Goal: Task Accomplishment & Management: Manage account settings

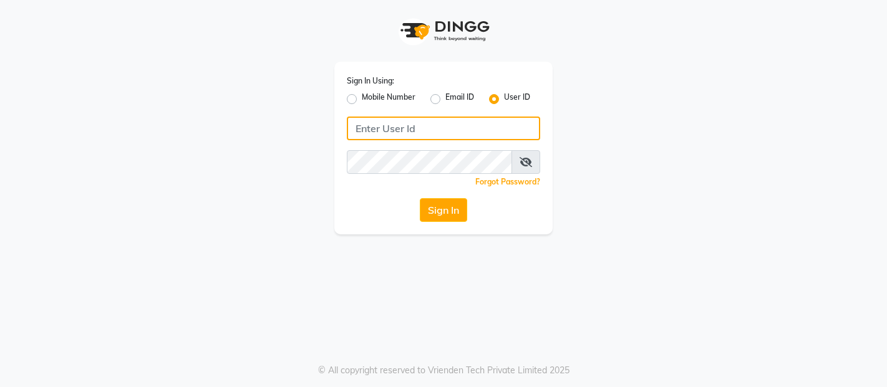
click at [428, 137] on input "Username" at bounding box center [443, 129] width 193 height 24
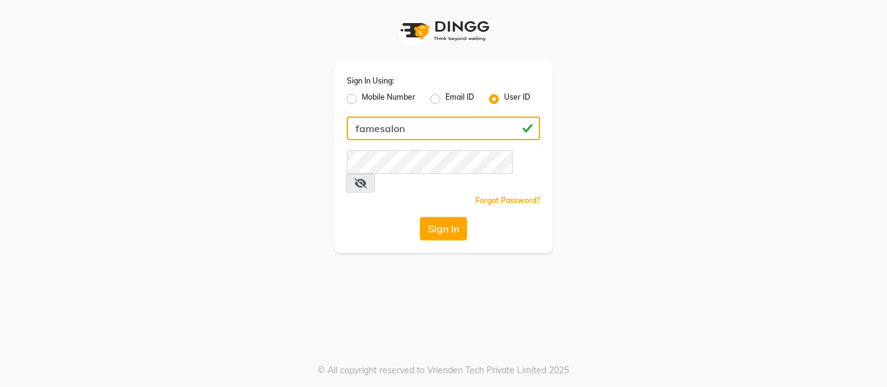
type input "famesalon"
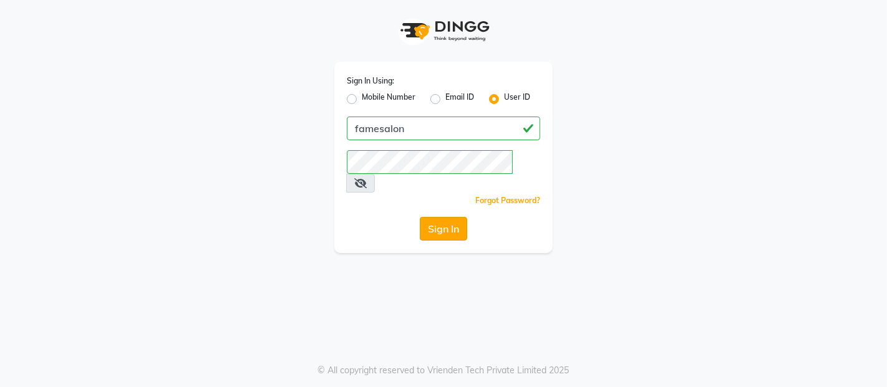
click at [449, 218] on button "Sign In" at bounding box center [443, 229] width 47 height 24
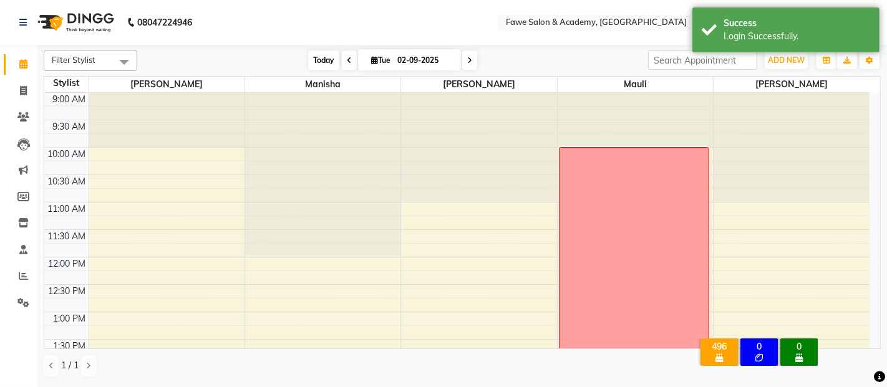
click at [308, 64] on span "Today" at bounding box center [323, 59] width 31 height 19
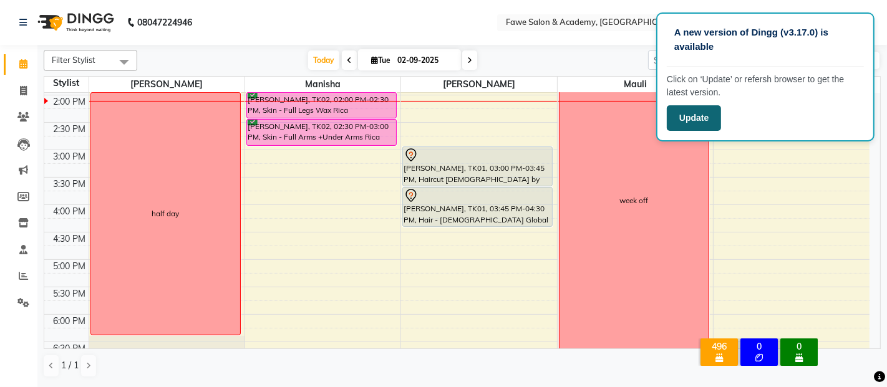
click at [694, 123] on button "Update" at bounding box center [693, 118] width 54 height 26
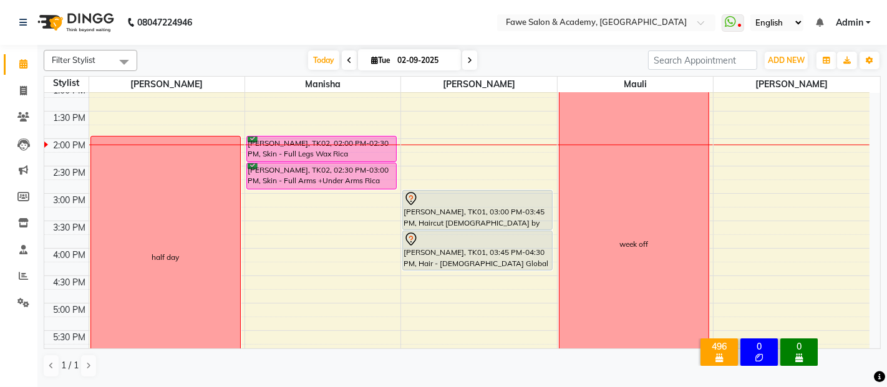
scroll to position [231, 0]
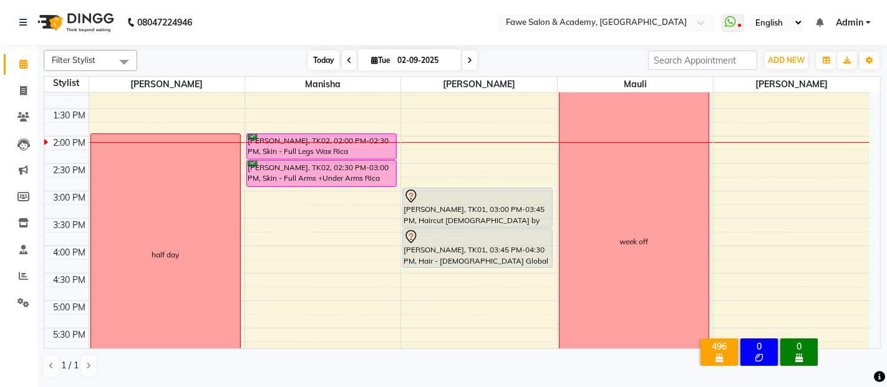
click at [309, 61] on span "Today" at bounding box center [323, 59] width 31 height 19
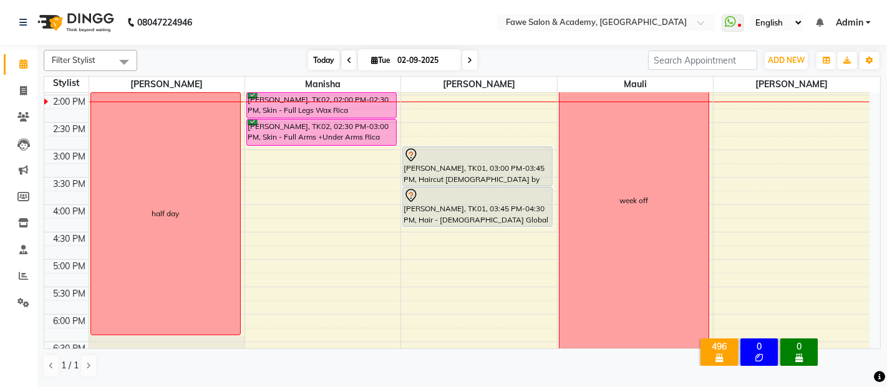
click at [309, 61] on span "Today" at bounding box center [323, 59] width 31 height 19
click at [318, 59] on span "Today" at bounding box center [323, 59] width 31 height 19
click at [322, 61] on span "Today" at bounding box center [323, 59] width 31 height 19
click at [317, 55] on span "Today" at bounding box center [323, 59] width 31 height 19
click at [470, 57] on icon at bounding box center [469, 60] width 5 height 7
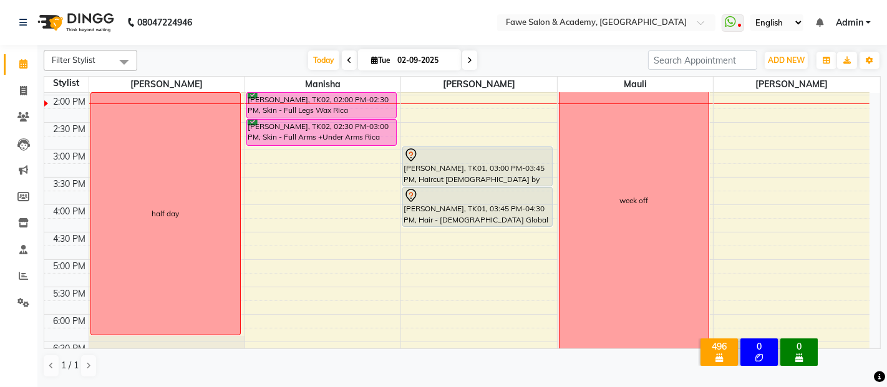
type input "03-09-2025"
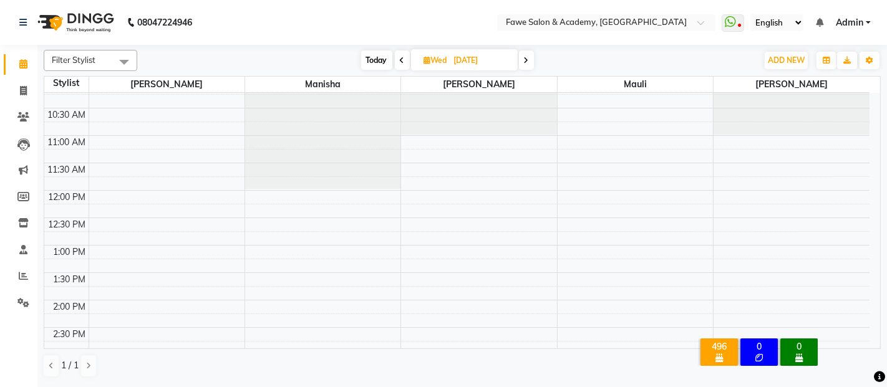
scroll to position [69, 0]
click at [463, 62] on input "03-09-2025" at bounding box center [481, 60] width 62 height 19
select select "9"
select select "2025"
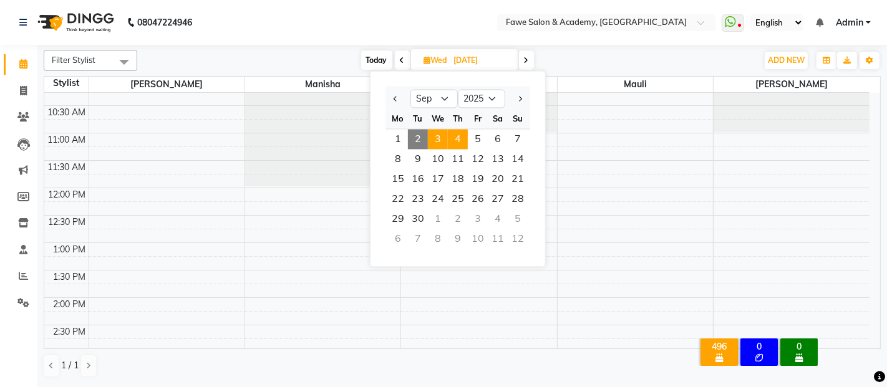
click at [456, 142] on span "4" at bounding box center [458, 139] width 20 height 20
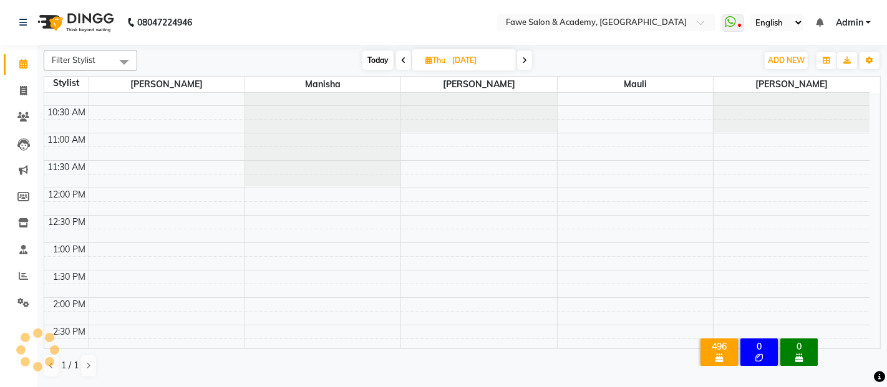
scroll to position [272, 0]
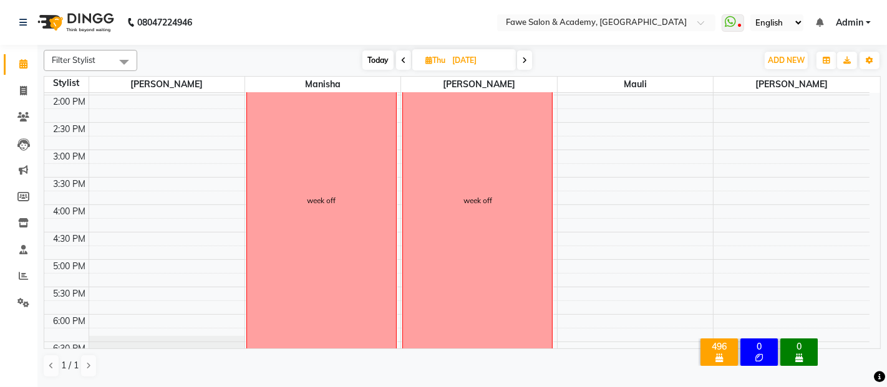
click at [524, 69] on span at bounding box center [524, 59] width 15 height 19
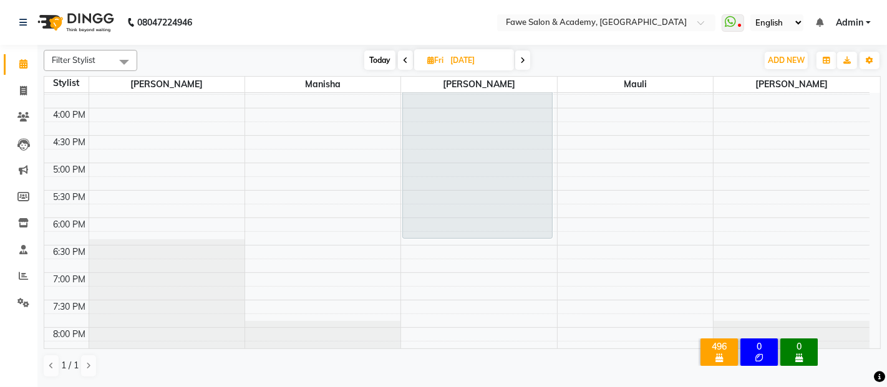
scroll to position [369, 0]
click at [377, 57] on span "Today" at bounding box center [379, 59] width 31 height 19
type input "02-09-2025"
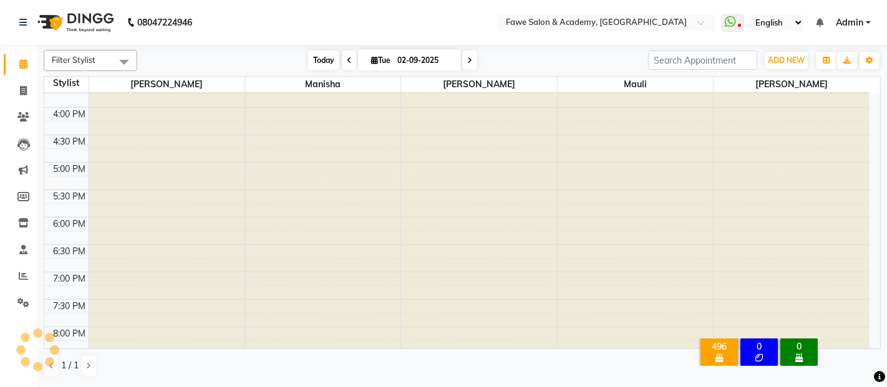
scroll to position [272, 0]
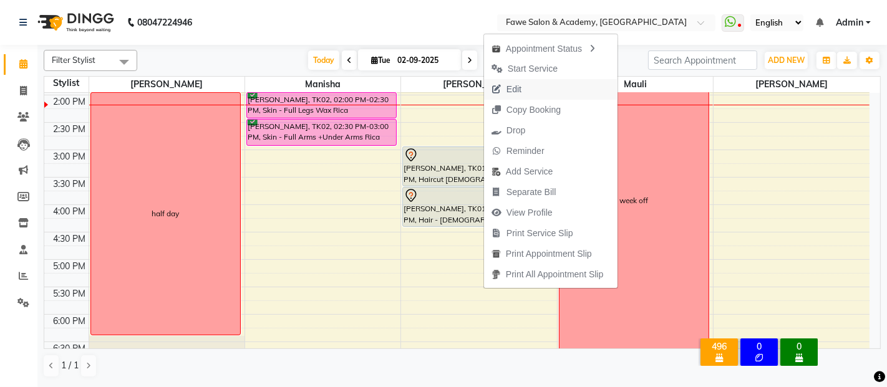
click at [520, 83] on span "Edit" at bounding box center [513, 89] width 15 height 13
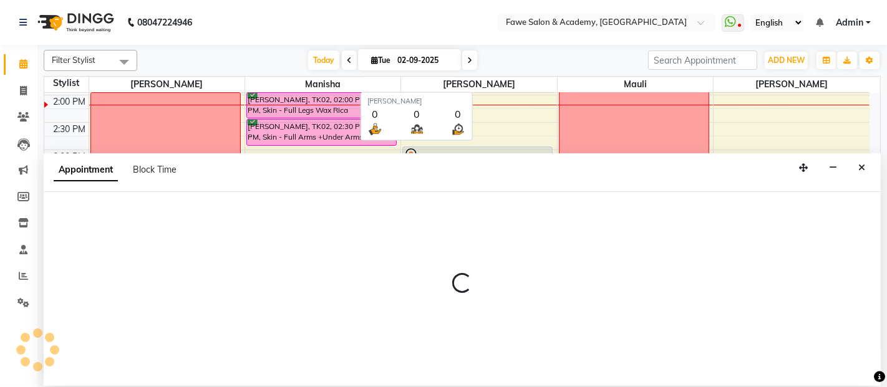
select select "tentative"
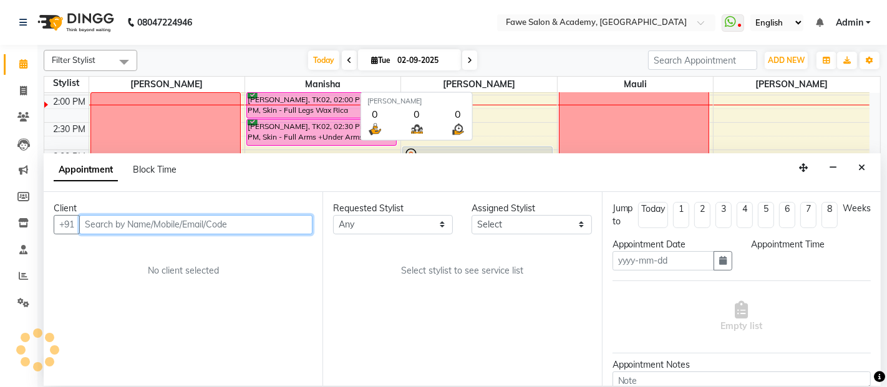
type input "02-09-2025"
select select "14303"
select select "900"
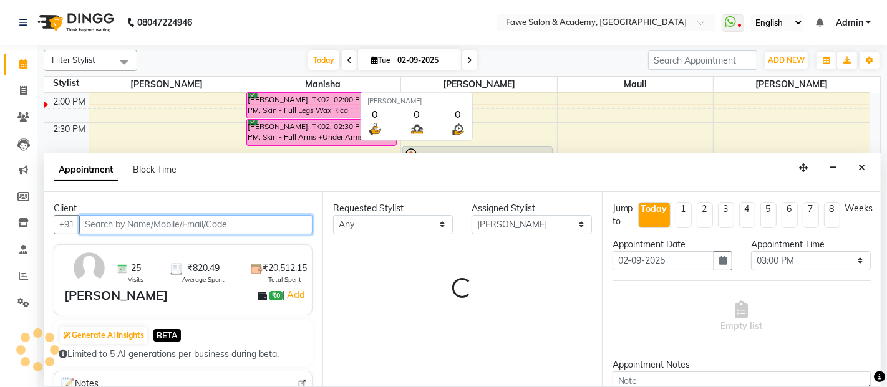
select select "1862"
select select "1268"
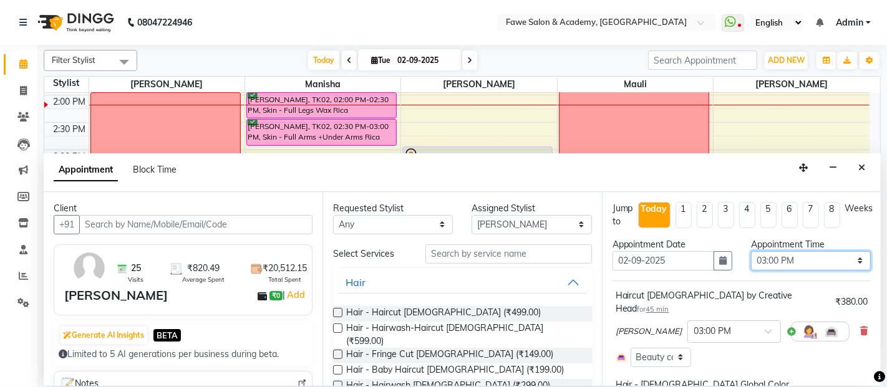
click at [792, 257] on select "Select 10:00 AM 10:15 AM 10:30 AM 10:45 AM 11:00 AM 11:15 AM 11:30 AM 11:45 AM …" at bounding box center [811, 260] width 120 height 19
select select "960"
click at [751, 251] on select "Select 10:00 AM 10:15 AM 10:30 AM 10:45 AM 11:00 AM 11:15 AM 11:30 AM 11:45 AM …" at bounding box center [811, 260] width 120 height 19
click at [716, 254] on button "button" at bounding box center [722, 260] width 19 height 19
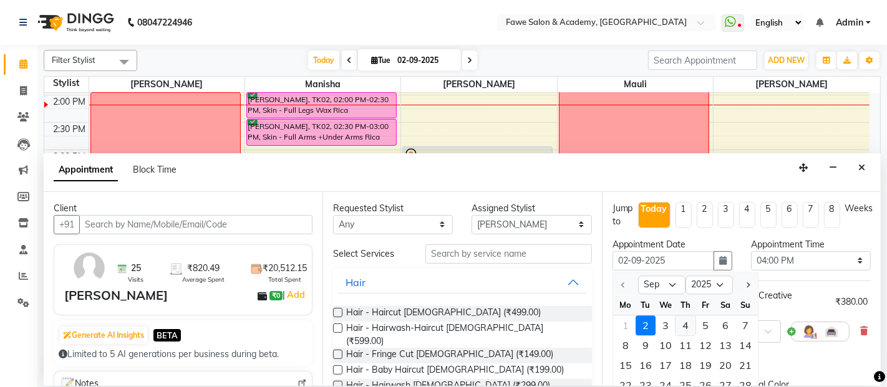
click at [690, 318] on div "4" at bounding box center [685, 325] width 20 height 20
type input "04-09-2025"
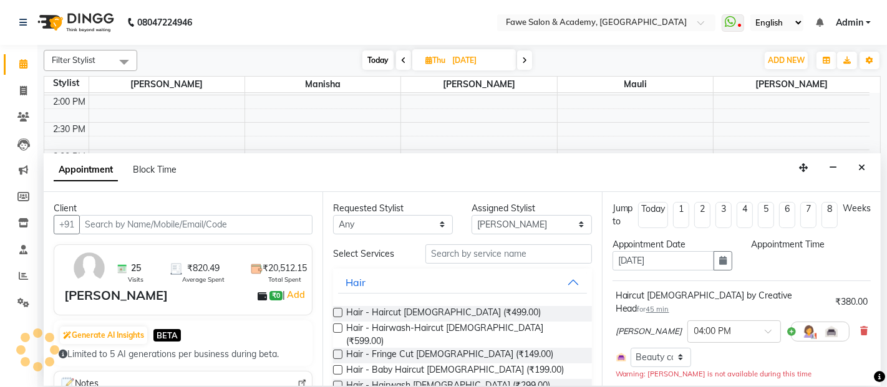
select select "960"
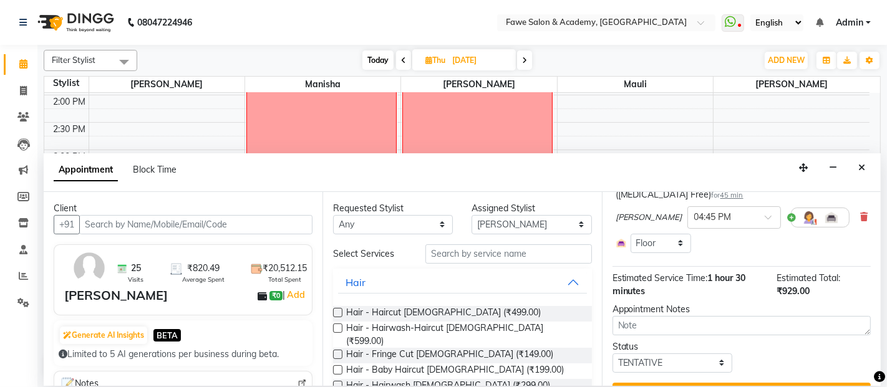
scroll to position [219, 0]
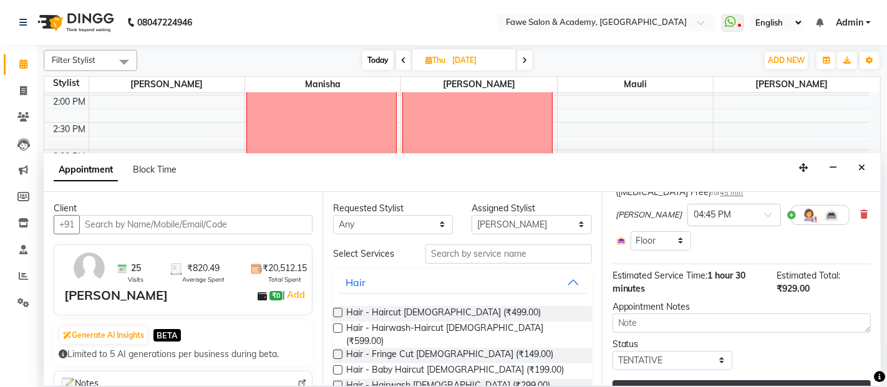
click at [737, 380] on button "Update" at bounding box center [741, 391] width 258 height 22
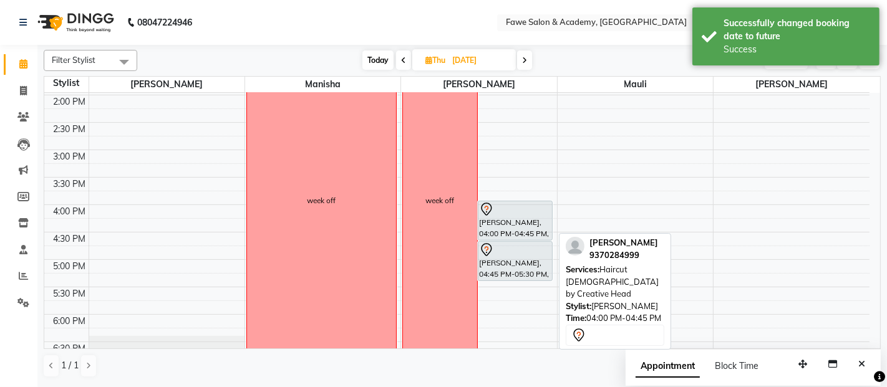
click at [516, 219] on div "Rajesh Abhani, 04:00 PM-04:45 PM, Haircut Male by Creative Head" at bounding box center [515, 220] width 74 height 39
select select "7"
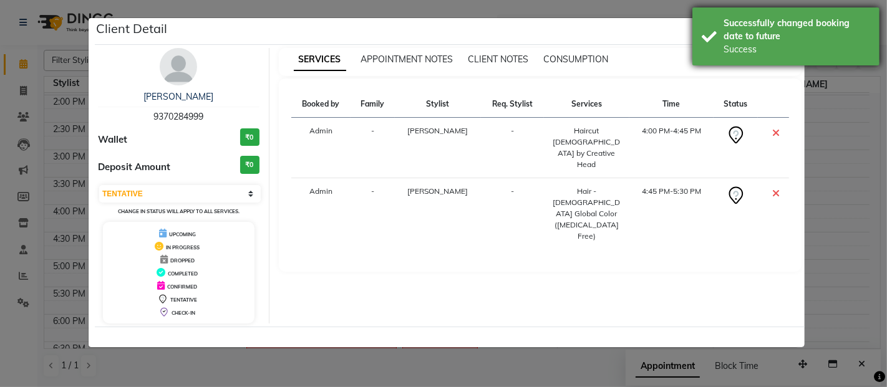
click at [814, 49] on div "Success" at bounding box center [796, 49] width 147 height 13
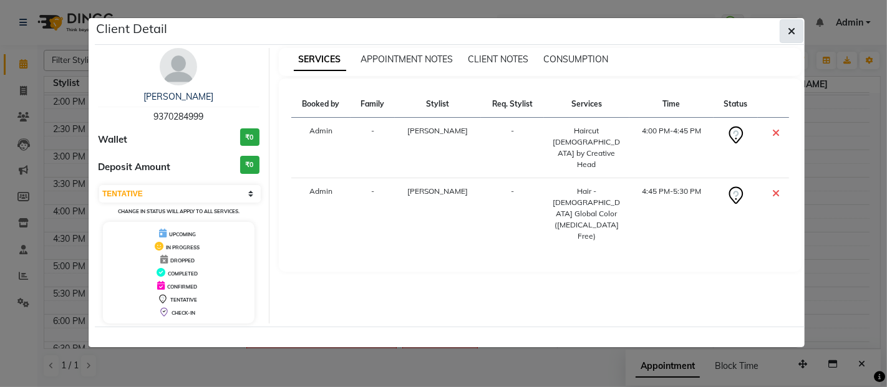
click at [795, 32] on icon "button" at bounding box center [790, 31] width 7 height 10
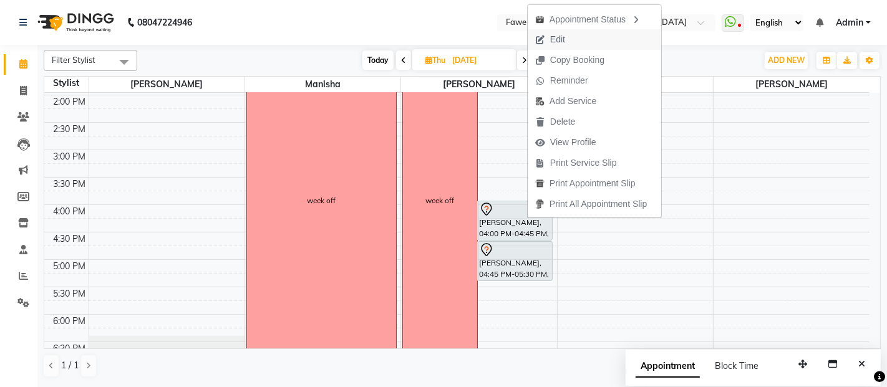
click at [560, 38] on span "Edit" at bounding box center [557, 39] width 15 height 13
select select "tentative"
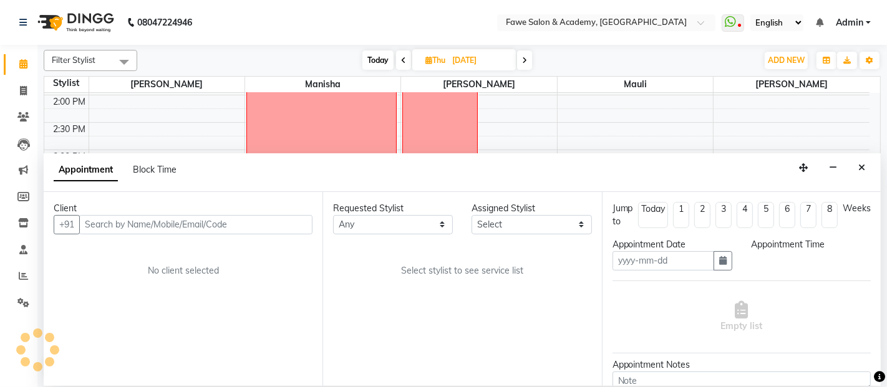
type input "04-09-2025"
select select "14303"
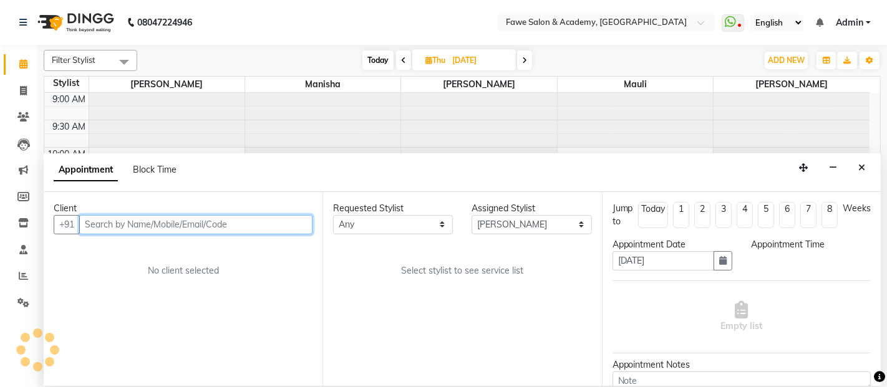
select select "960"
select select "1268"
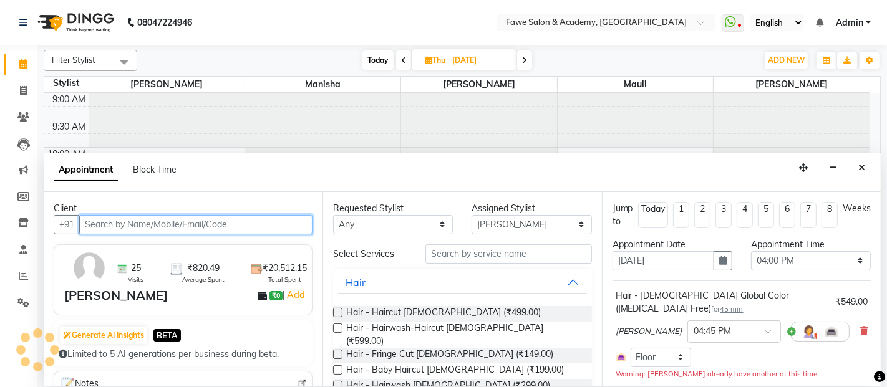
select select "1862"
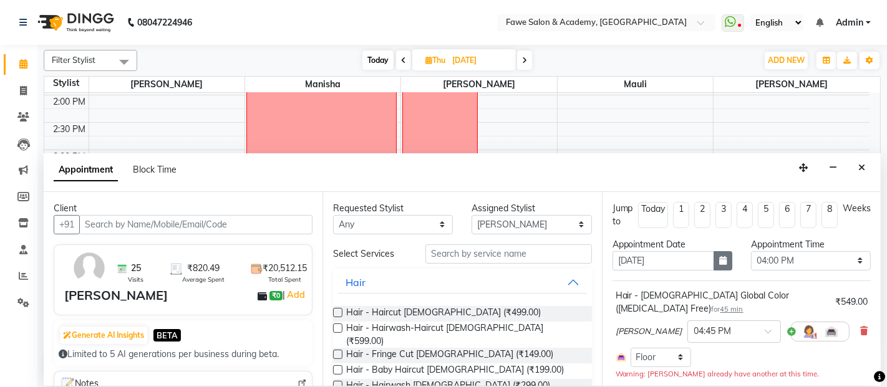
click at [719, 261] on icon "button" at bounding box center [722, 260] width 7 height 9
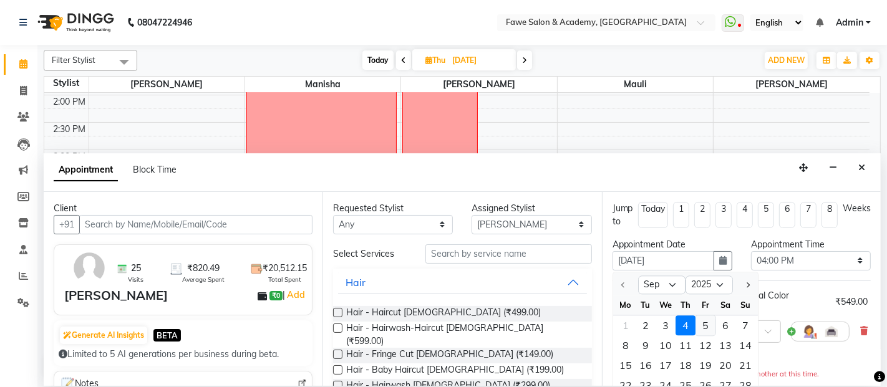
click at [711, 319] on div "5" at bounding box center [705, 325] width 20 height 20
type input "05-09-2025"
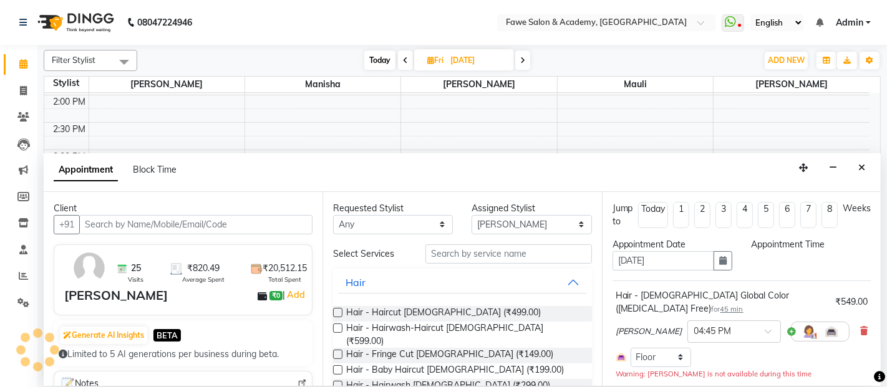
select select "960"
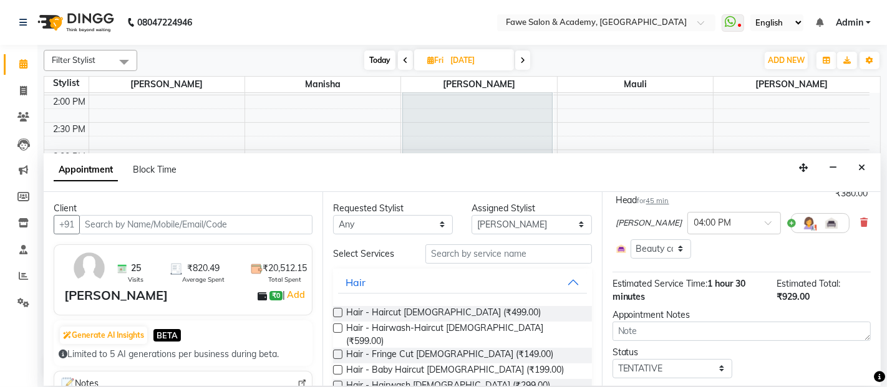
scroll to position [219, 0]
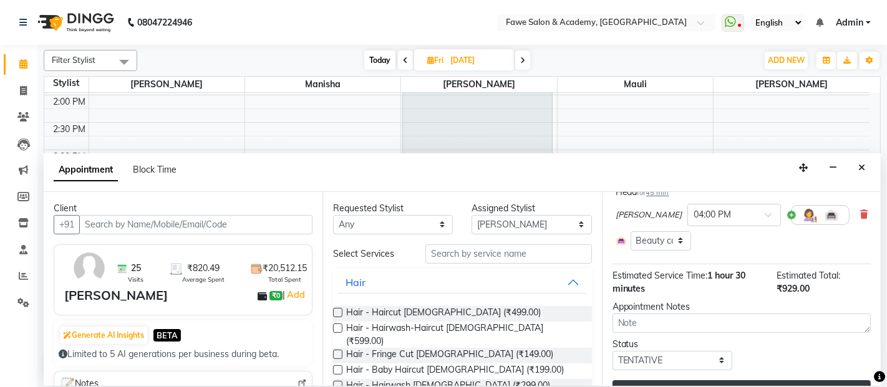
click at [758, 380] on button "Update" at bounding box center [741, 391] width 258 height 22
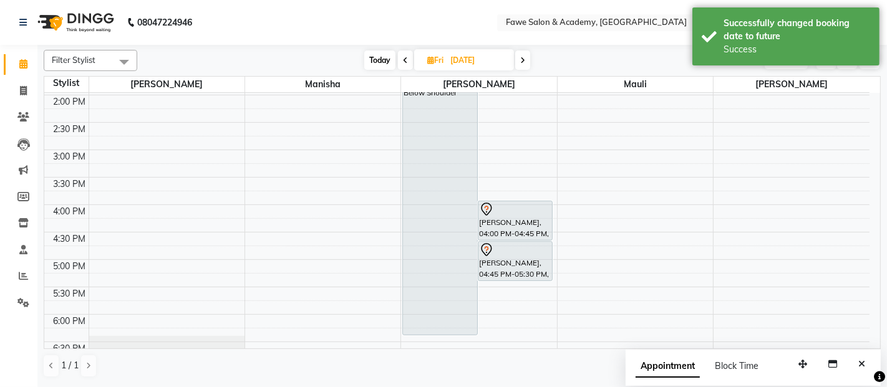
click at [383, 59] on span "Today" at bounding box center [379, 59] width 31 height 19
type input "02-09-2025"
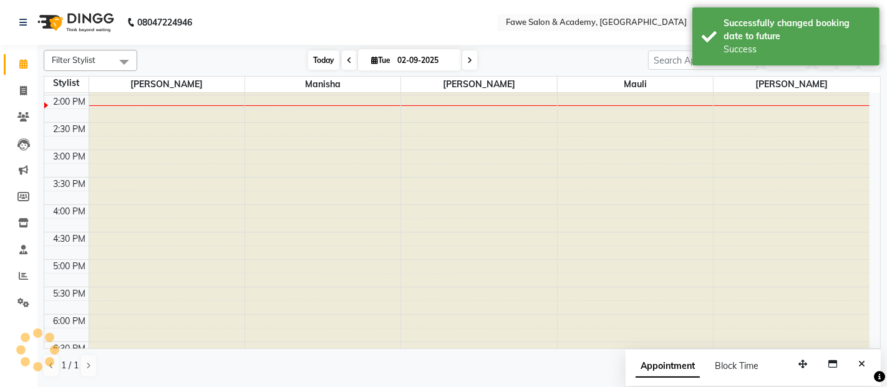
scroll to position [272, 0]
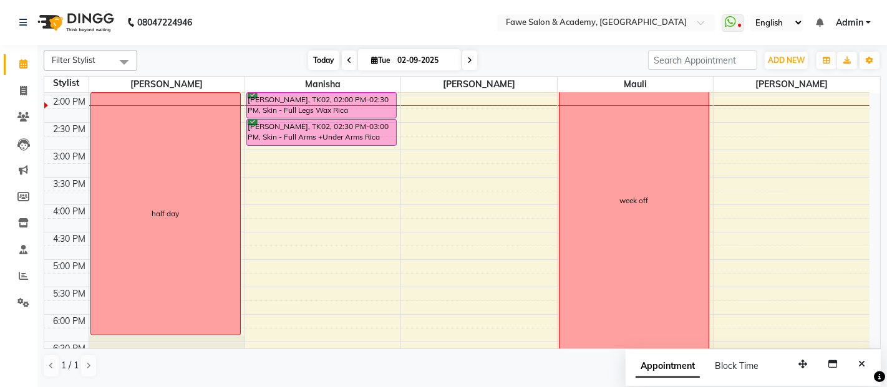
click at [322, 67] on span "Today" at bounding box center [323, 59] width 31 height 19
click at [324, 57] on span "Today" at bounding box center [323, 59] width 31 height 19
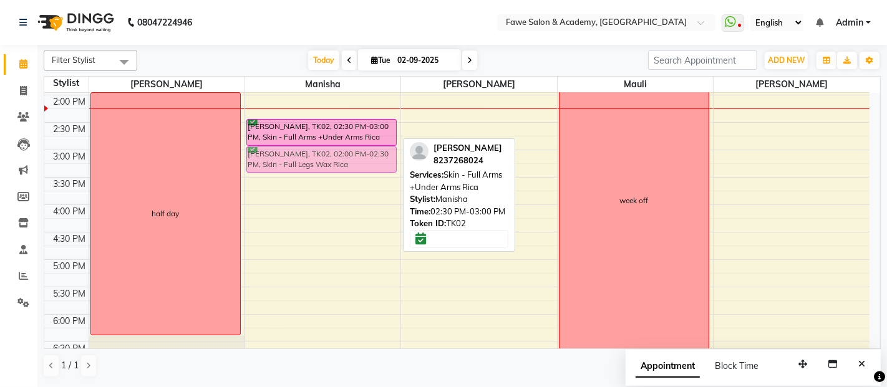
drag, startPoint x: 304, startPoint y: 99, endPoint x: 276, endPoint y: 157, distance: 65.2
click at [276, 157] on div "Miloni Yagnik, TK02, 02:00 PM-02:30 PM, Skin - Full Legs Wax Rica Miloni Yagnik…" at bounding box center [322, 204] width 155 height 767
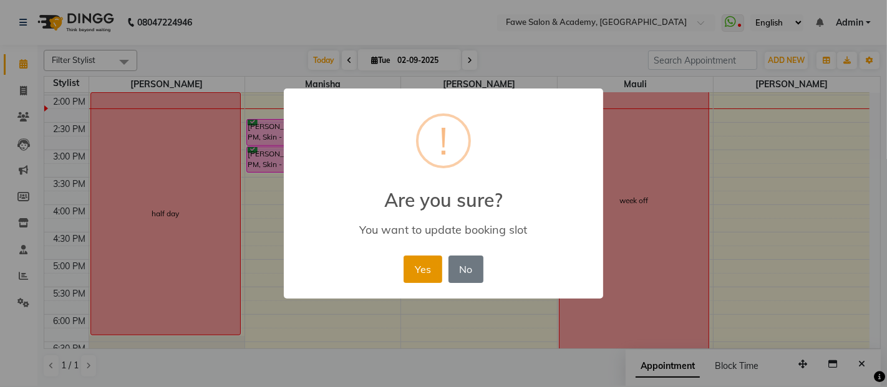
click at [416, 260] on button "Yes" at bounding box center [422, 269] width 38 height 27
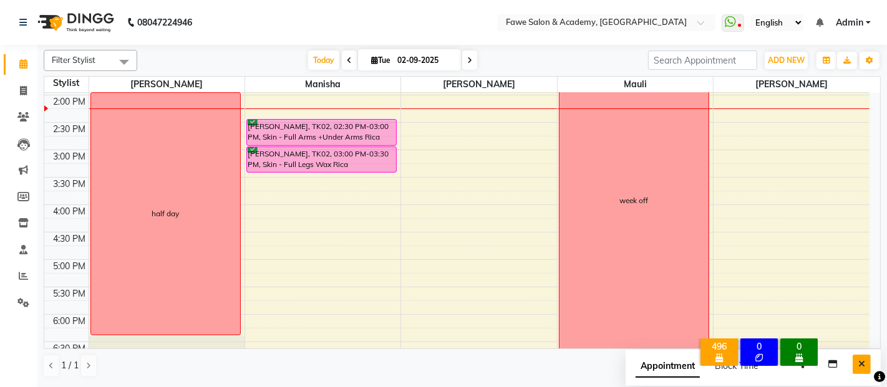
click at [863, 363] on icon "Close" at bounding box center [861, 364] width 7 height 9
click at [308, 60] on span "Today" at bounding box center [323, 59] width 31 height 19
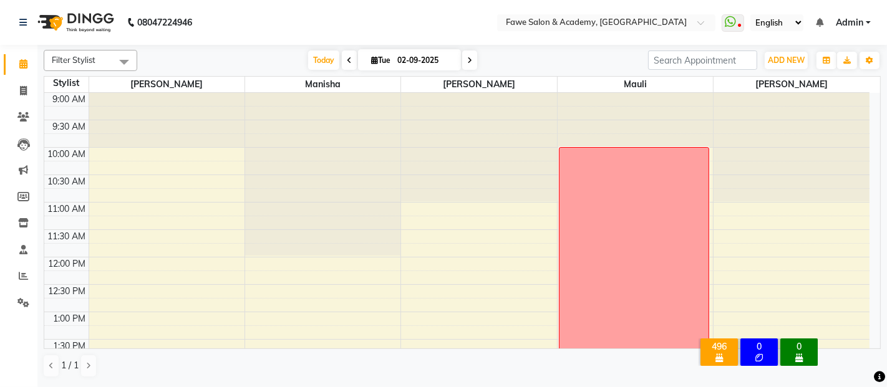
click at [537, 65] on div "Today Tue 02-09-2025" at bounding box center [392, 60] width 498 height 19
click at [313, 54] on span "Today" at bounding box center [323, 59] width 31 height 19
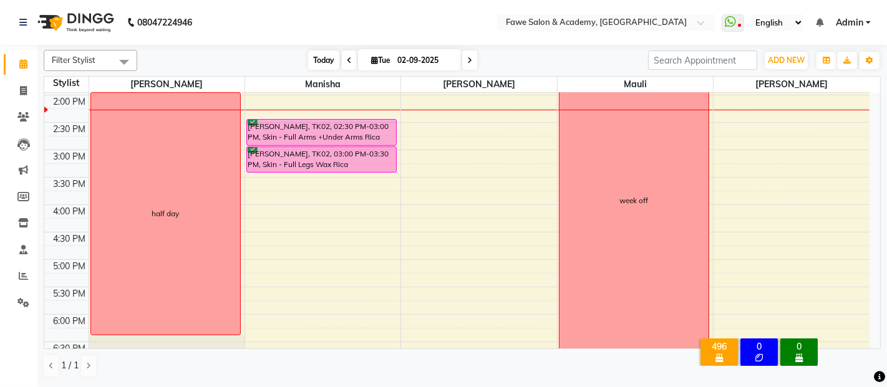
click at [313, 54] on span "Today" at bounding box center [323, 59] width 31 height 19
click at [319, 60] on span "Today" at bounding box center [323, 59] width 31 height 19
click at [317, 55] on span "Today" at bounding box center [323, 59] width 31 height 19
click at [486, 176] on div "9:00 AM 9:30 AM 10:00 AM 10:30 AM 11:00 AM 11:30 AM 12:00 PM 12:30 PM 1:00 PM 1…" at bounding box center [456, 204] width 825 height 767
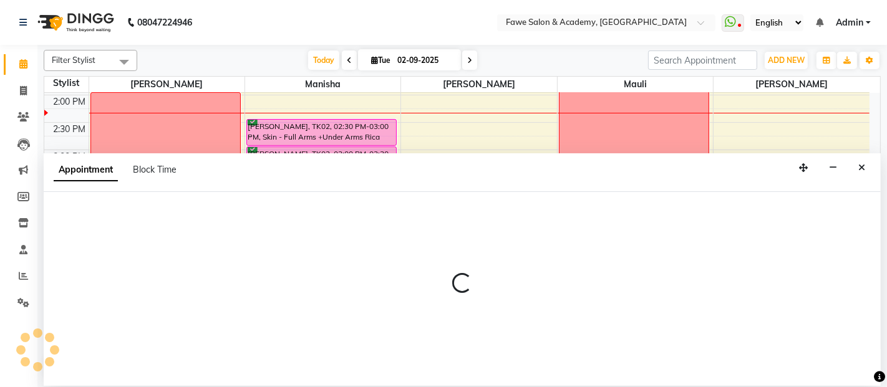
select select "14303"
select select "tentative"
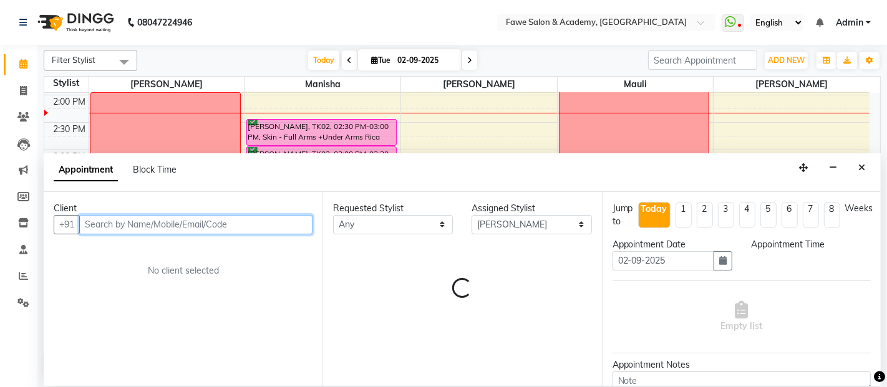
select select "930"
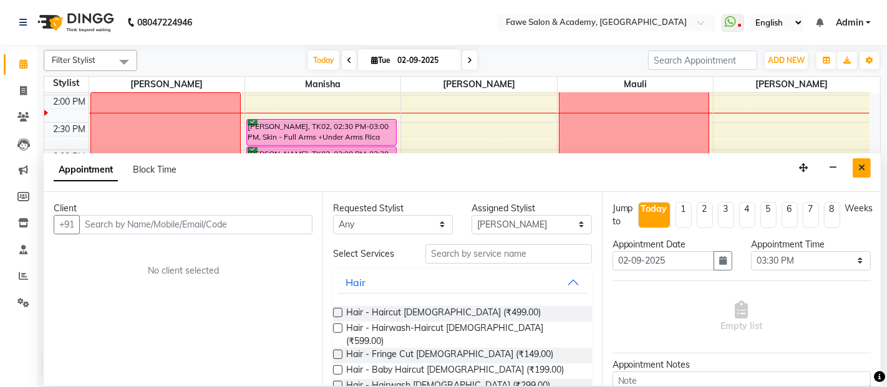
click at [857, 171] on button "Close" at bounding box center [861, 167] width 18 height 19
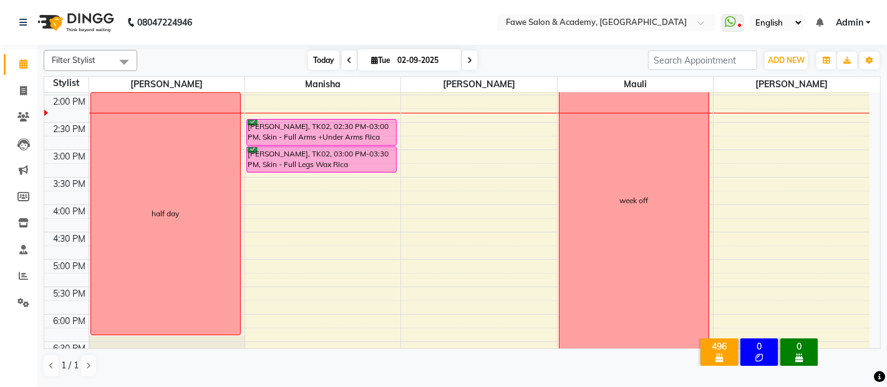
click at [320, 52] on span "Today" at bounding box center [323, 59] width 31 height 19
click at [324, 55] on span "Today" at bounding box center [323, 59] width 31 height 19
